Goal: Task Accomplishment & Management: Manage account settings

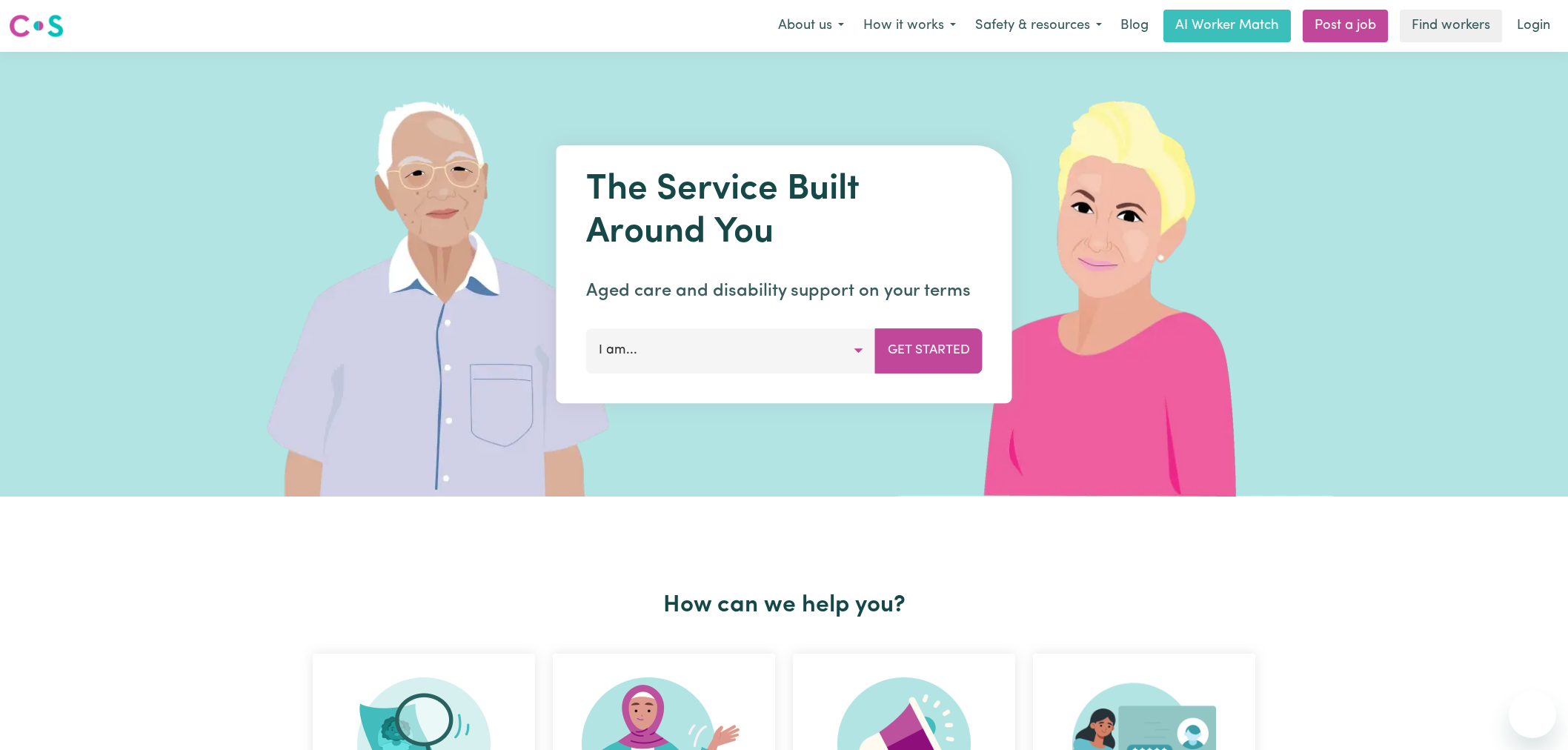
click at [1549, 34] on link "Login" at bounding box center [1533, 26] width 51 height 33
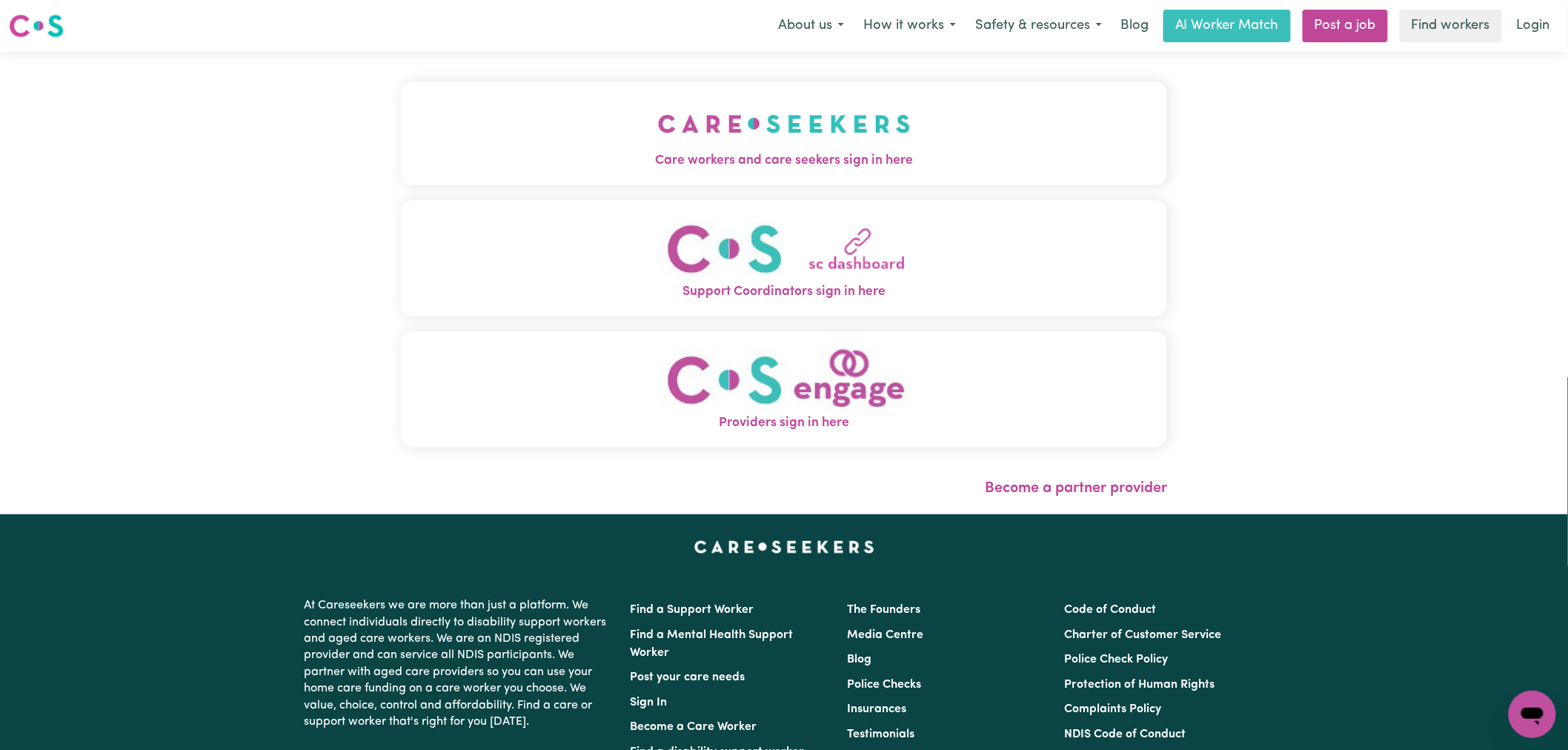
click at [575, 129] on button "Care workers and care seekers sign in here" at bounding box center [784, 133] width 766 height 104
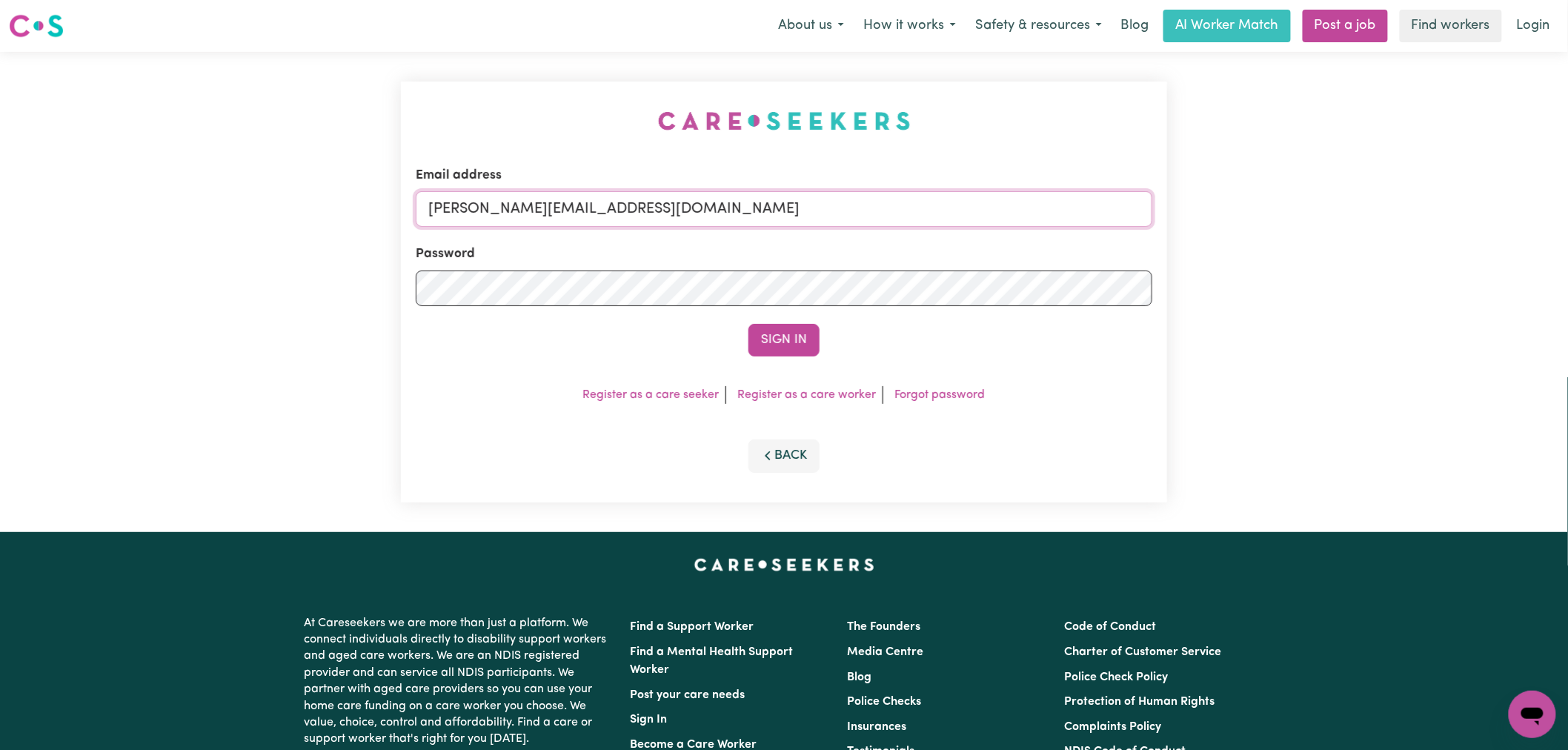
drag, startPoint x: 675, startPoint y: 212, endPoint x: 675, endPoint y: 224, distance: 12.0
click at [675, 212] on input "[PERSON_NAME][EMAIL_ADDRESS][DOMAIN_NAME]" at bounding box center [784, 208] width 736 height 36
drag, startPoint x: 802, startPoint y: 208, endPoint x: 503, endPoint y: 197, distance: 299.2
click at [500, 197] on input "[EMAIL_ADDRESS][DOMAIN_NAME]" at bounding box center [784, 208] width 736 height 36
type input "[EMAIL_ADDRESS][DOMAIN_NAME]"
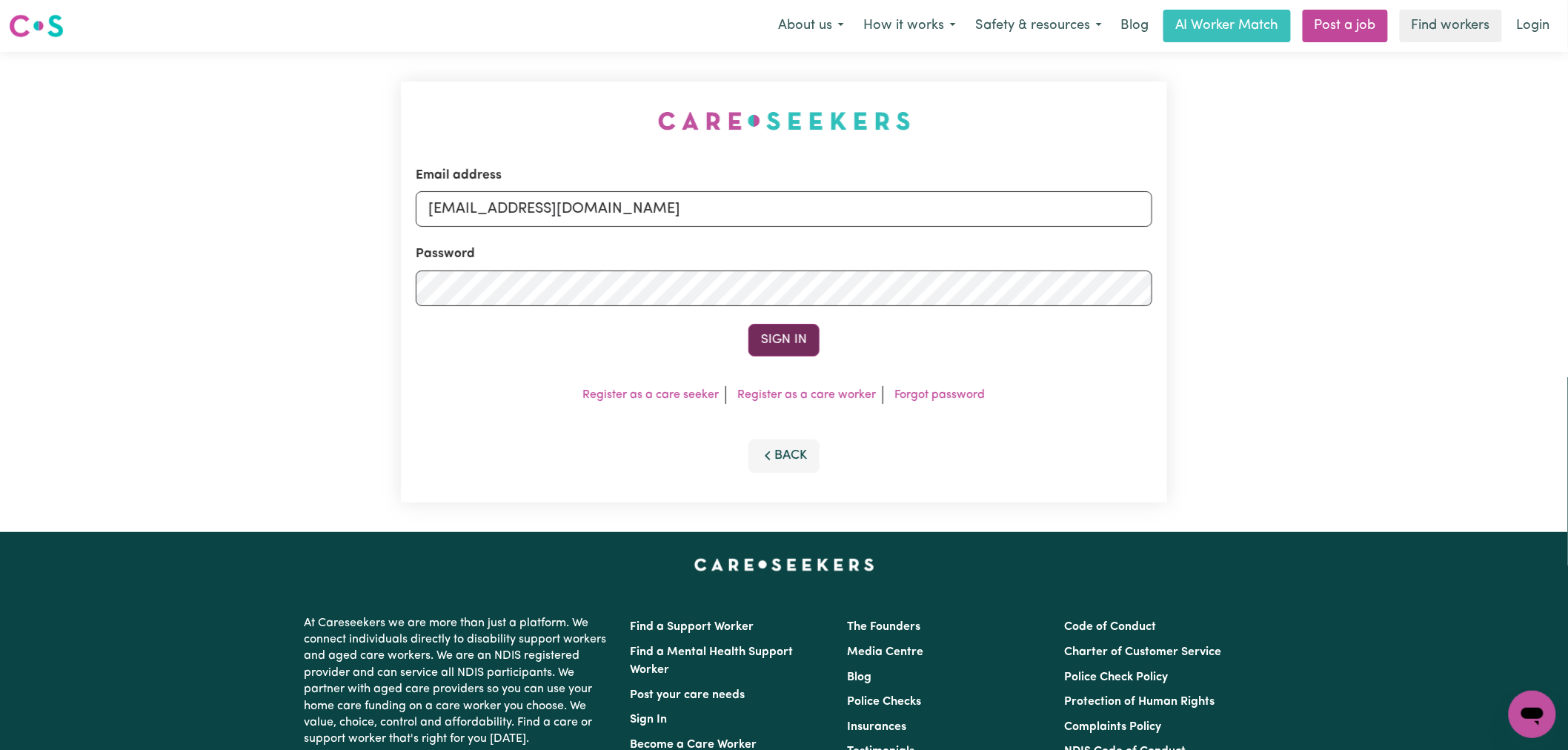
click at [797, 341] on button "Sign In" at bounding box center [784, 341] width 71 height 33
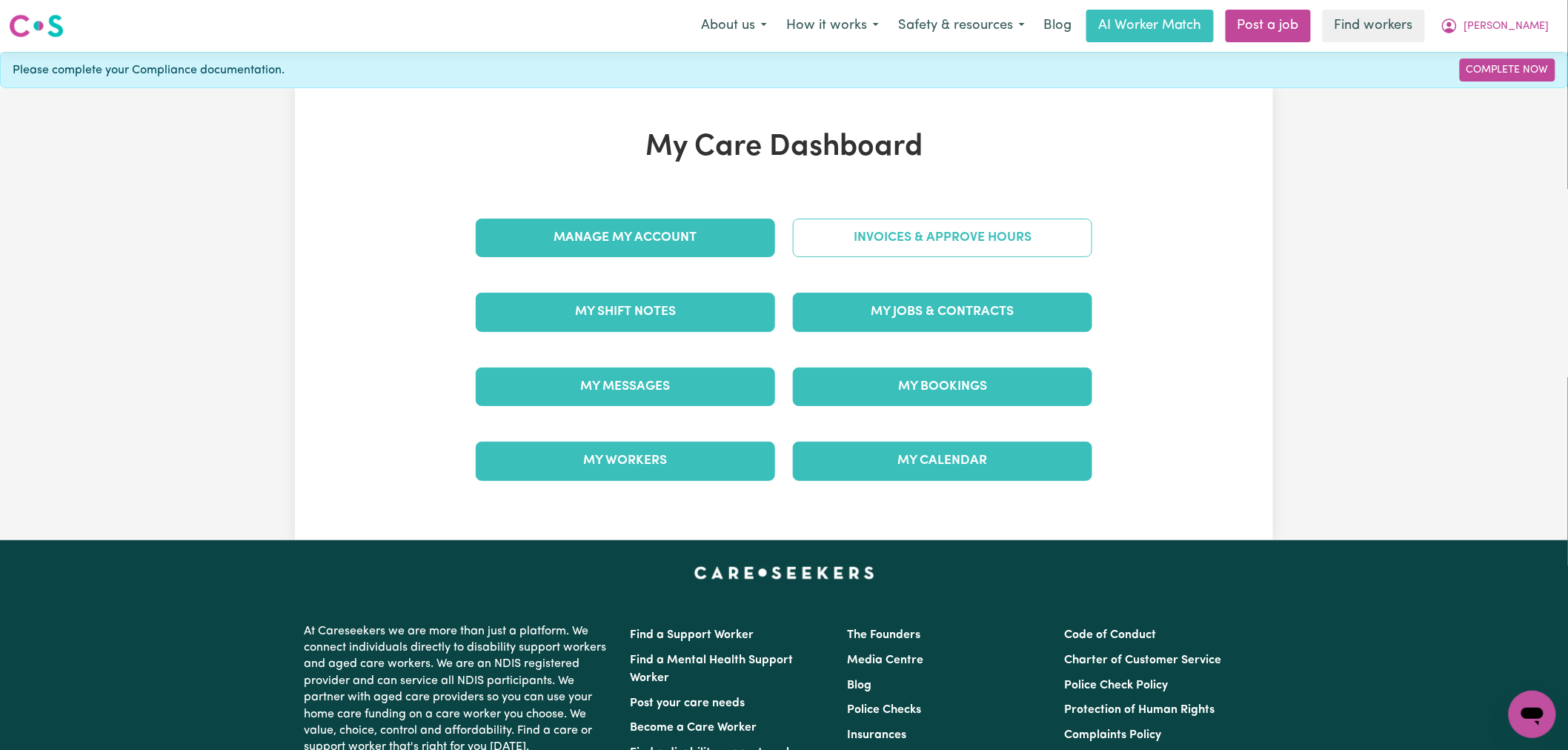
click at [986, 237] on link "Invoices & Approve Hours" at bounding box center [943, 238] width 299 height 39
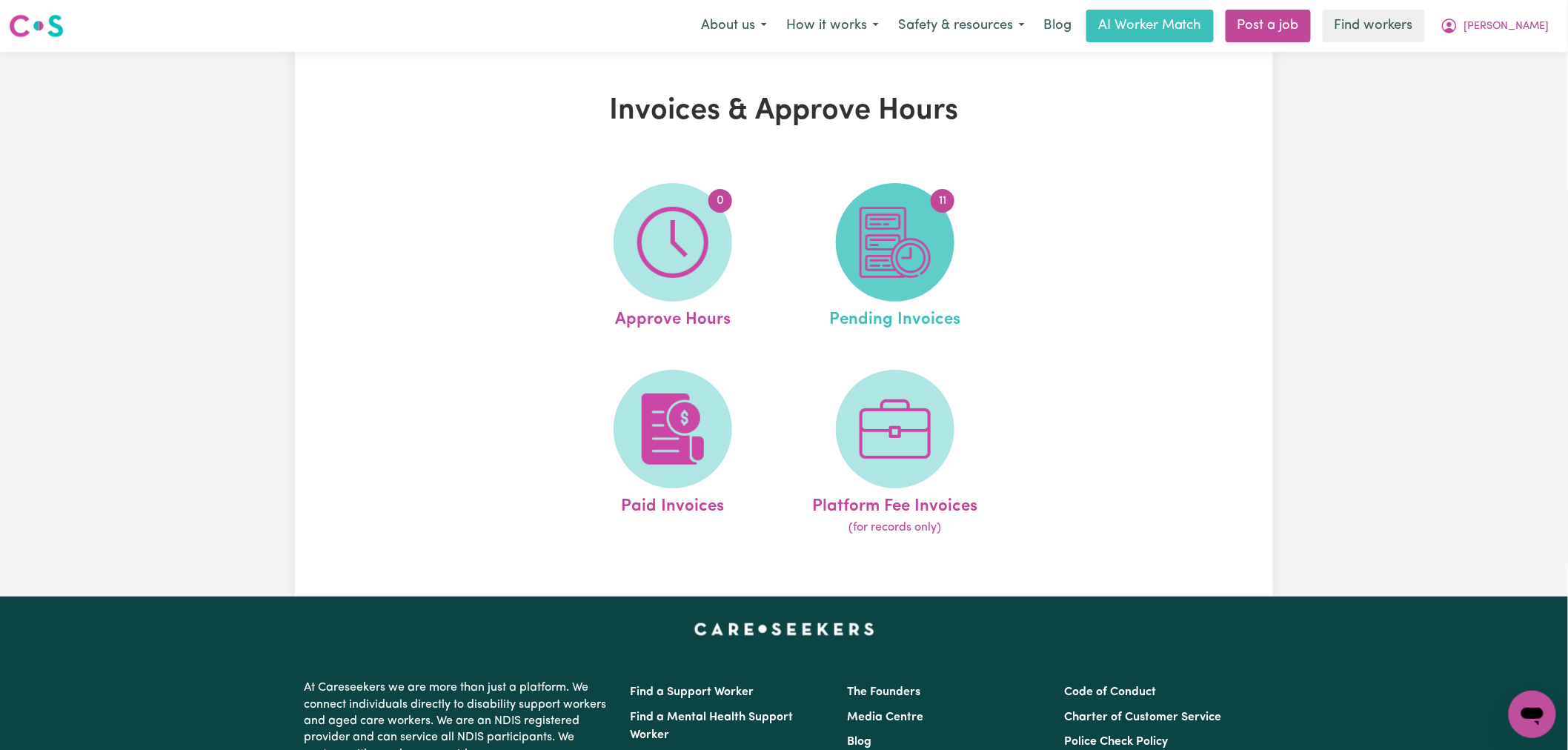
click at [937, 239] on span "11" at bounding box center [894, 242] width 119 height 119
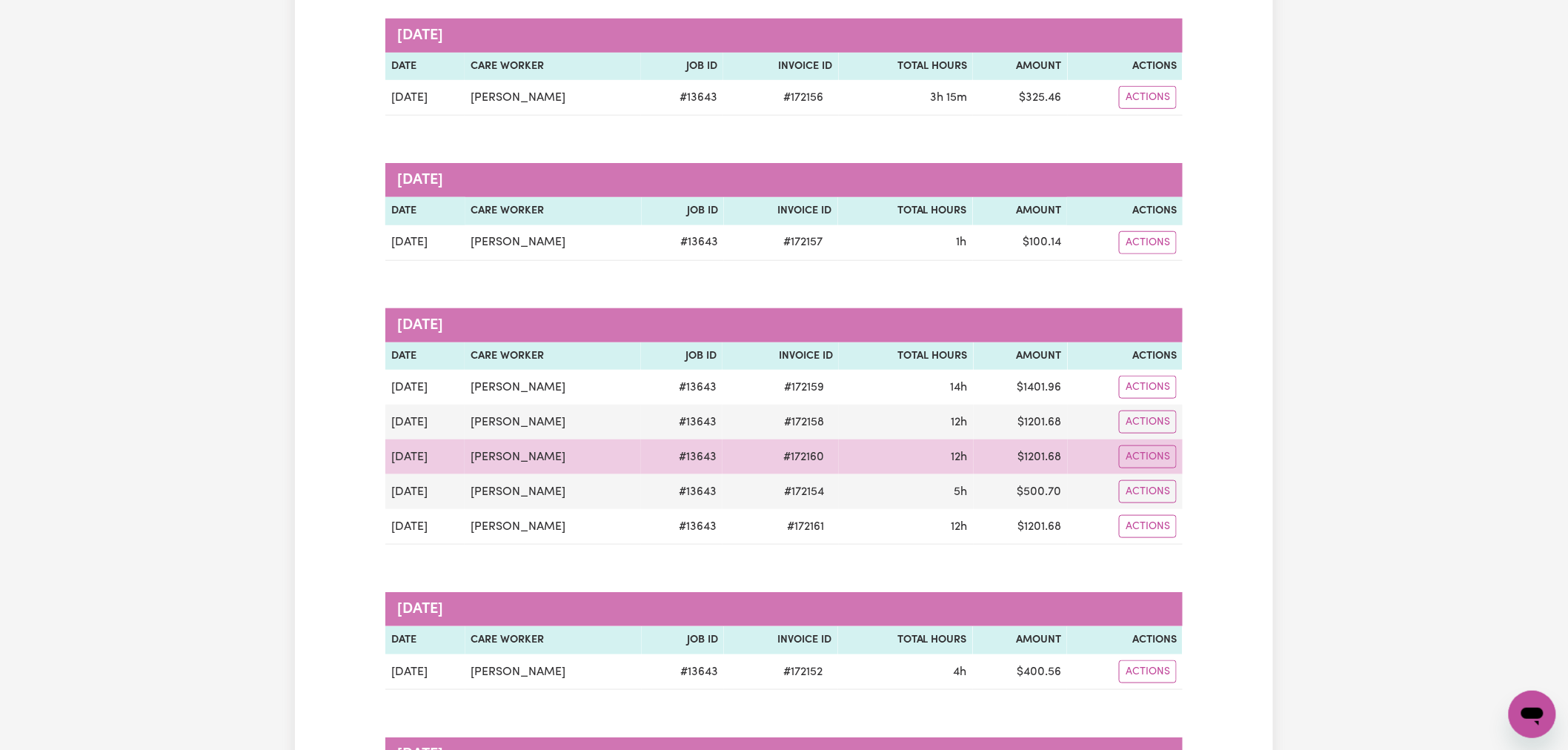
scroll to position [411, 0]
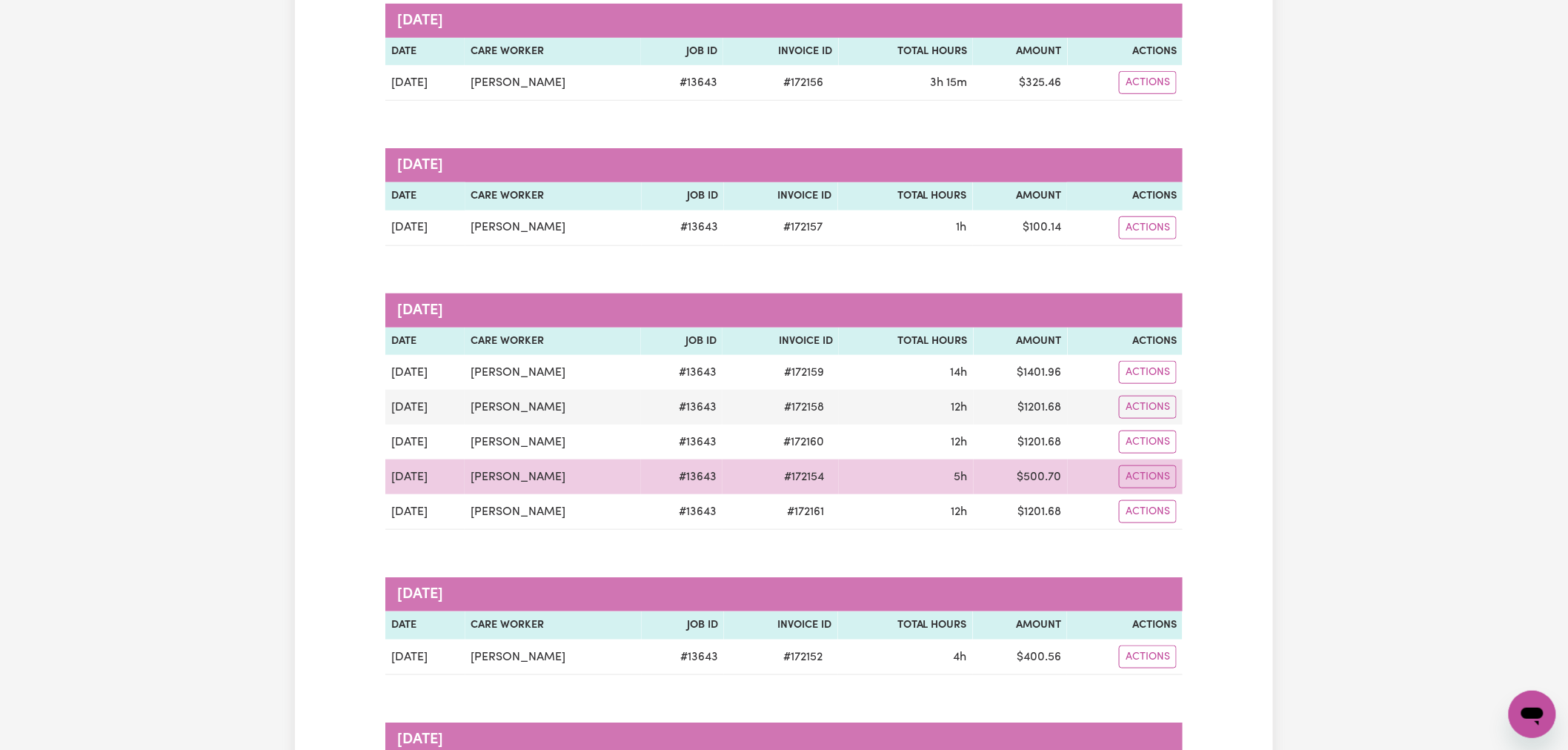
click at [833, 485] on span "# 172154" at bounding box center [804, 477] width 58 height 17
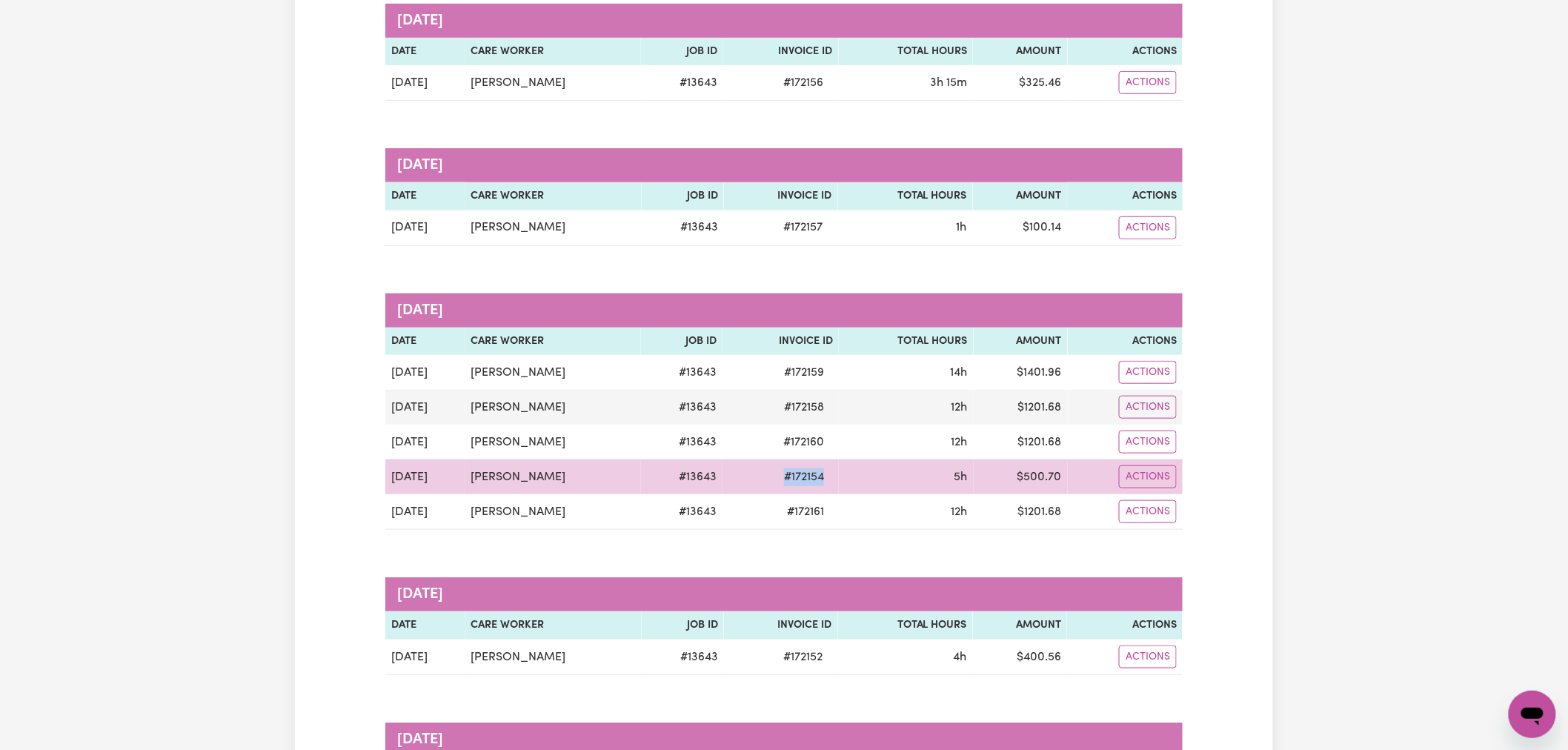
click at [833, 485] on span "# 172154" at bounding box center [804, 477] width 58 height 17
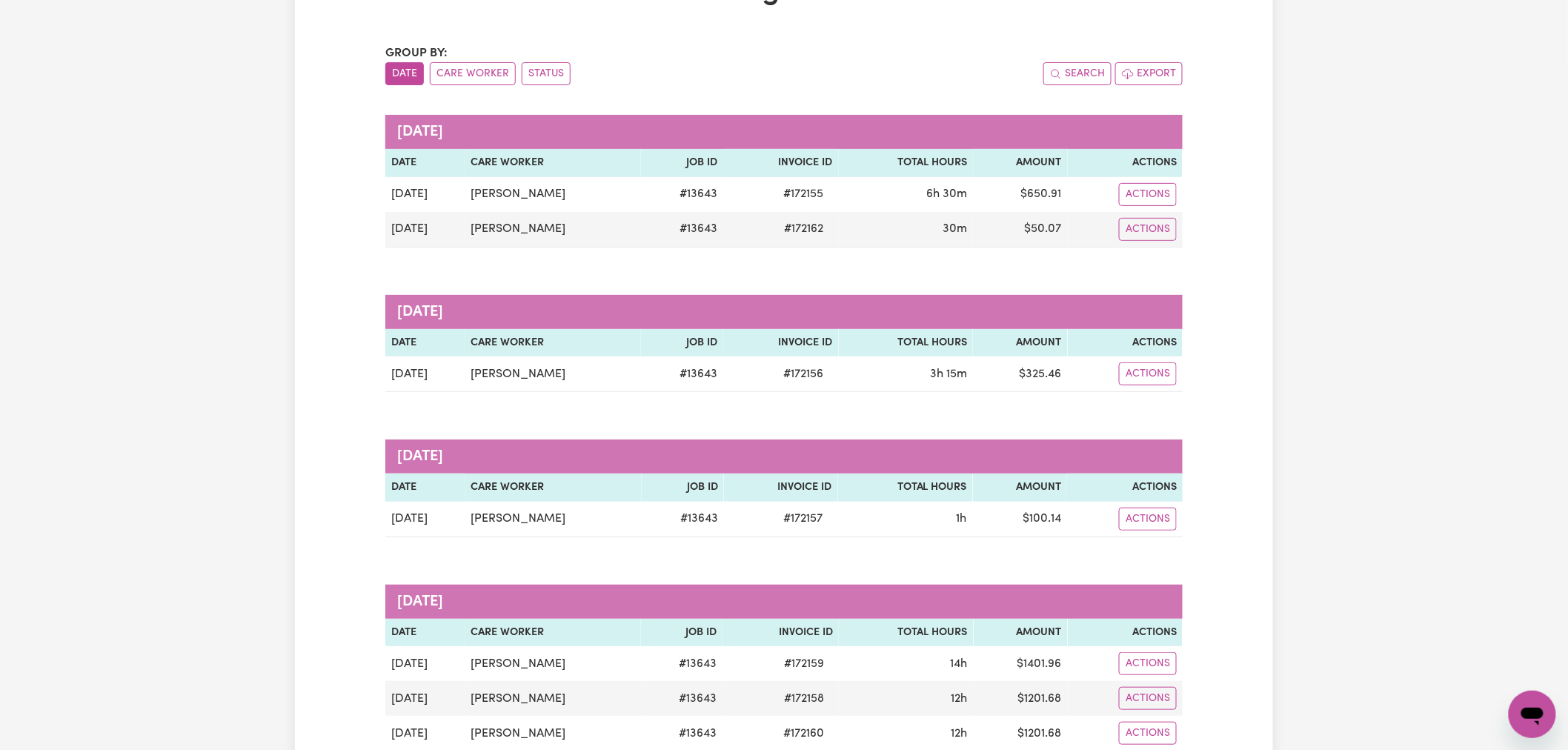
scroll to position [0, 0]
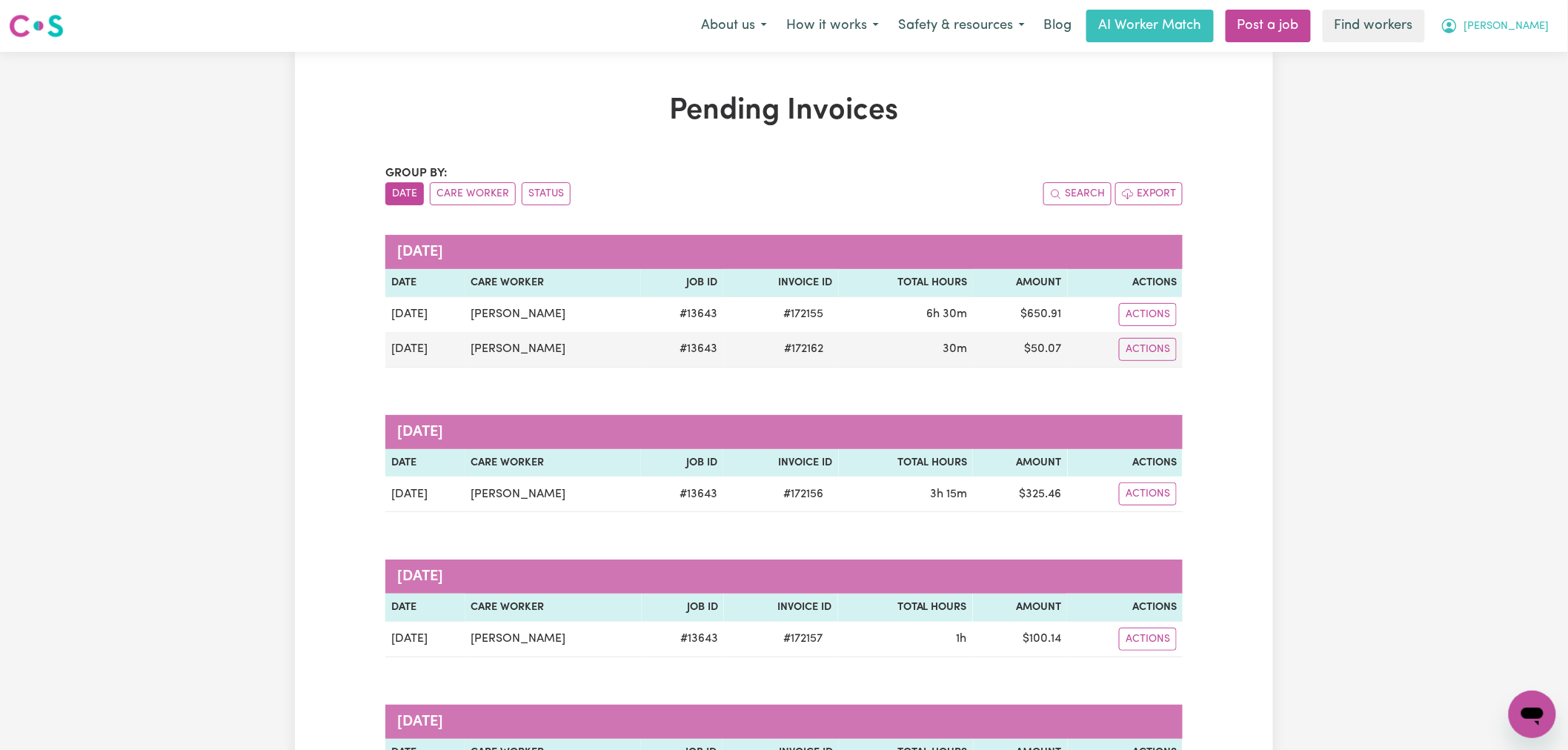
click at [1536, 36] on button "[PERSON_NAME]" at bounding box center [1495, 26] width 128 height 31
click at [1490, 91] on link "Logout" at bounding box center [1499, 85] width 117 height 28
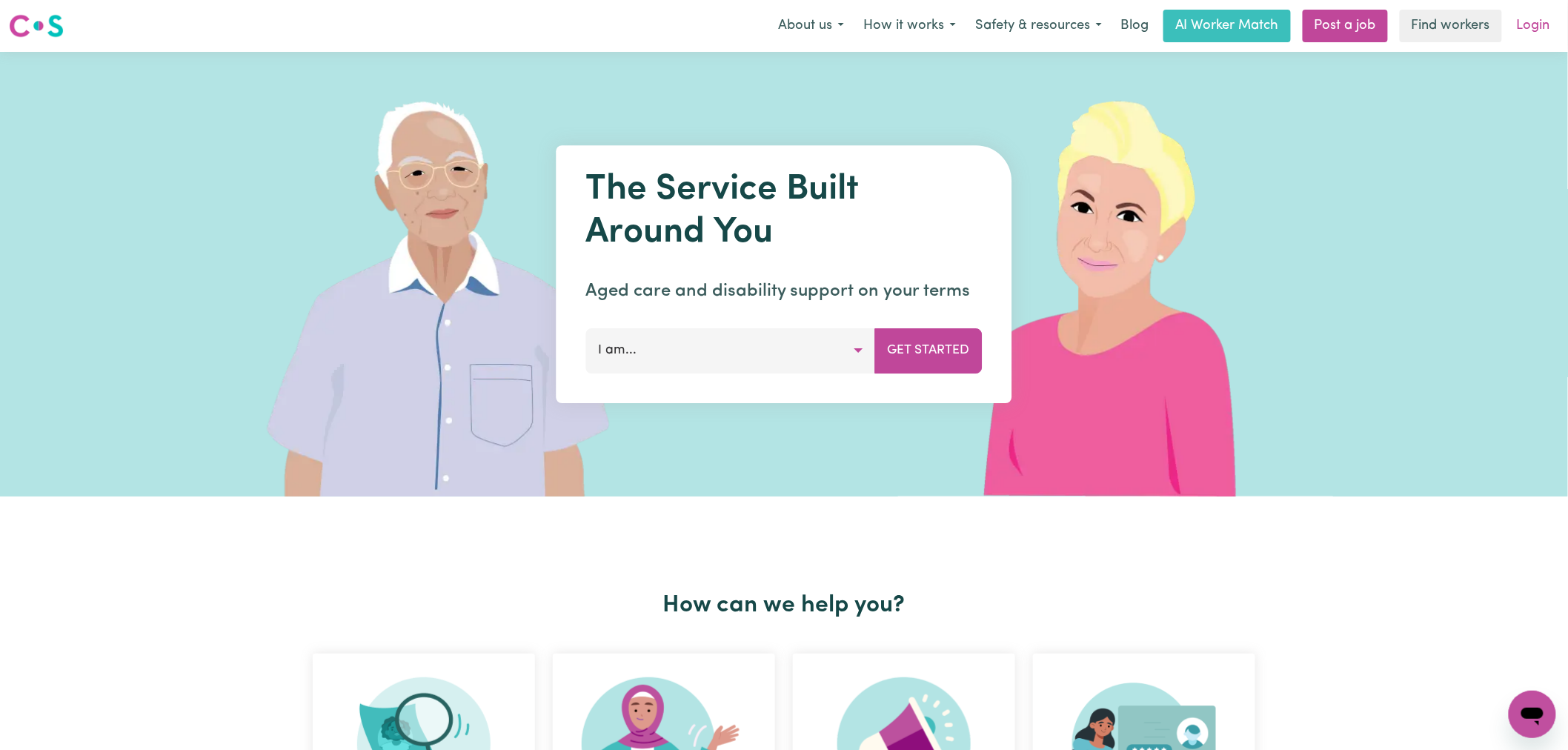
click at [1554, 18] on link "Login" at bounding box center [1533, 26] width 51 height 33
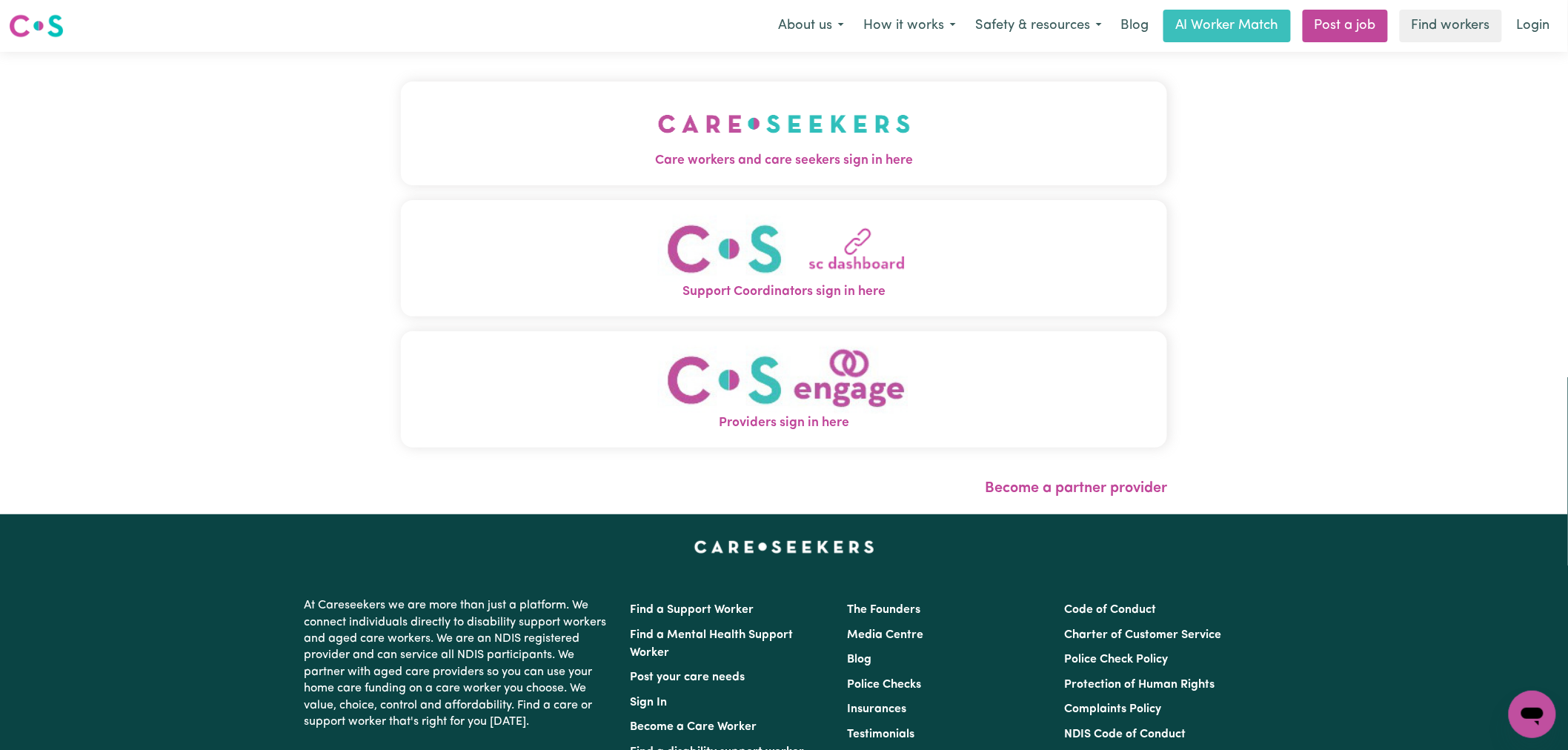
click at [658, 123] on img "Care workers and care seekers sign in here" at bounding box center [784, 124] width 253 height 55
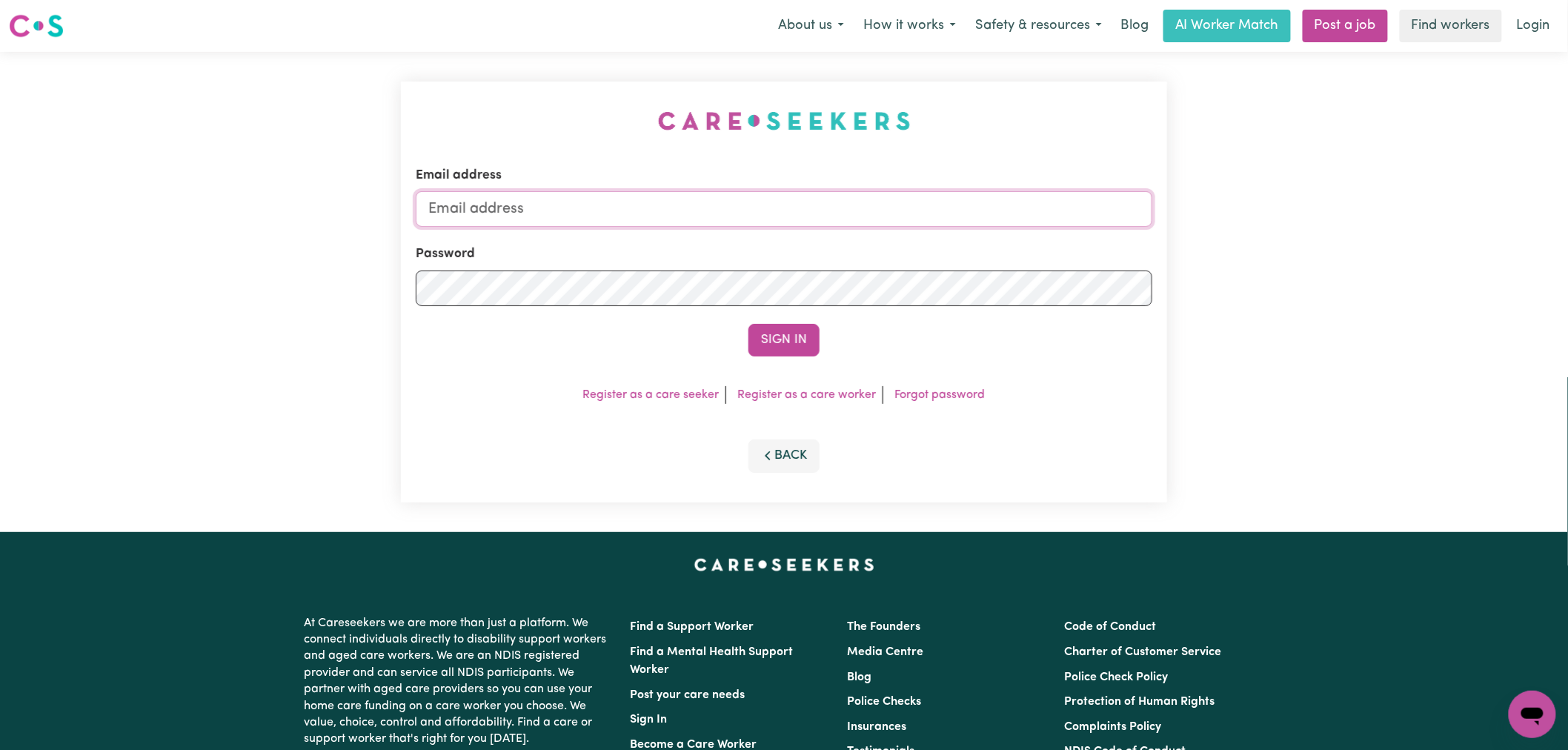
type input "[PERSON_NAME][EMAIL_ADDRESS][DOMAIN_NAME]"
click at [796, 337] on button "Sign In" at bounding box center [784, 341] width 71 height 33
